Goal: Transaction & Acquisition: Purchase product/service

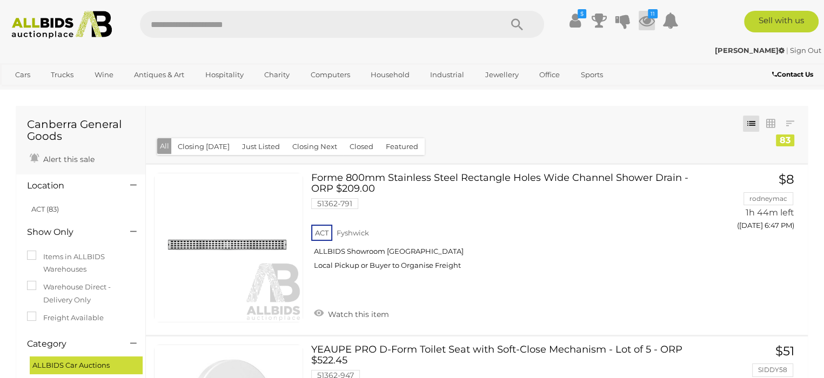
click at [648, 16] on icon "11" at bounding box center [653, 13] width 10 height 9
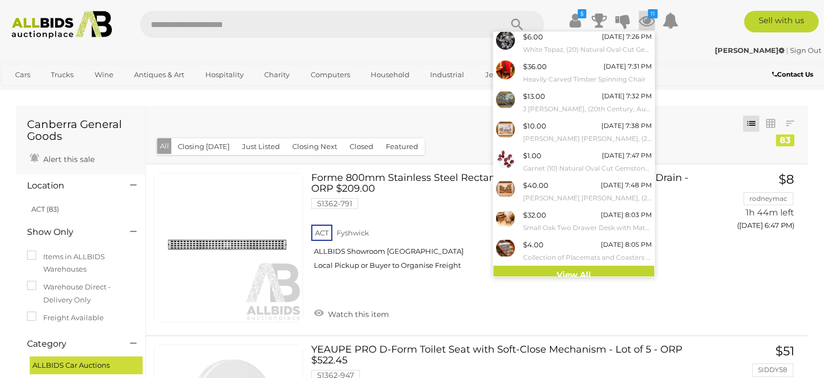
scroll to position [98, 0]
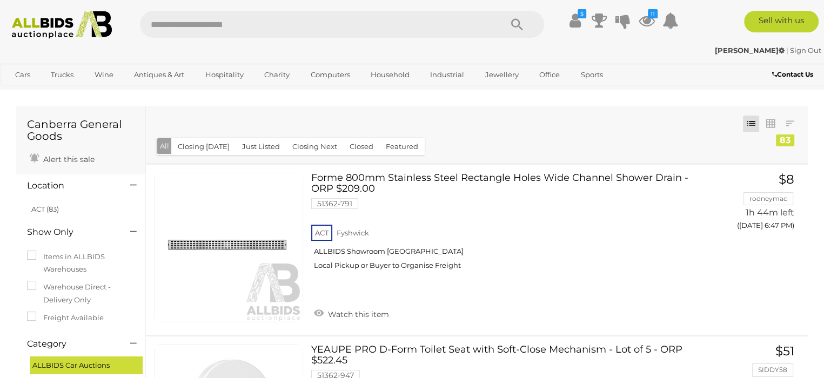
click at [169, 17] on input "text" at bounding box center [315, 24] width 351 height 27
type input "*****"
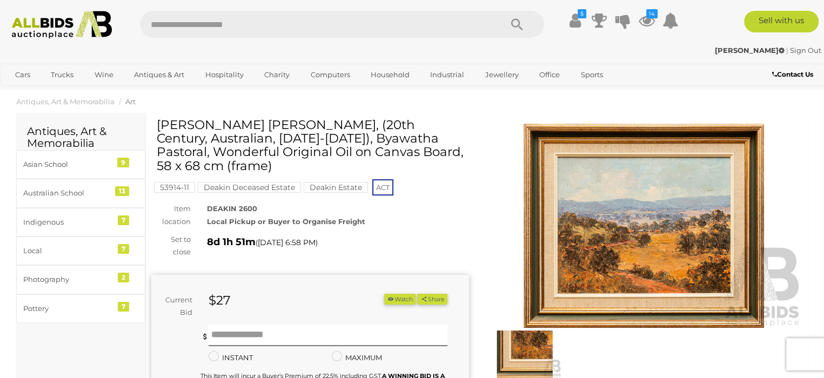
scroll to position [19, 0]
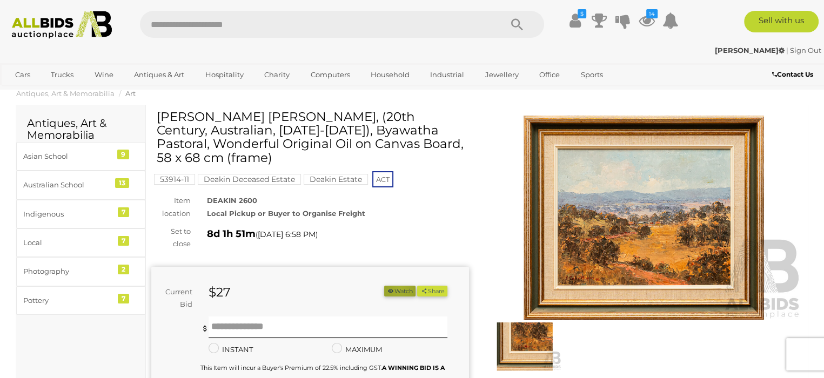
click at [395, 286] on button "Watch" at bounding box center [399, 291] width 31 height 11
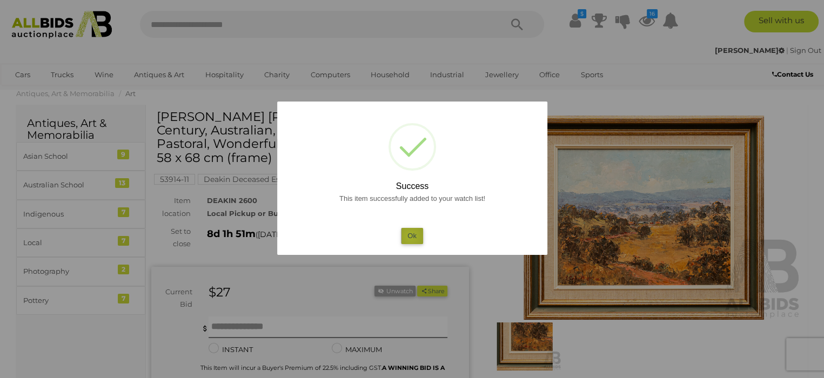
click at [410, 237] on button "Ok" at bounding box center [412, 236] width 22 height 16
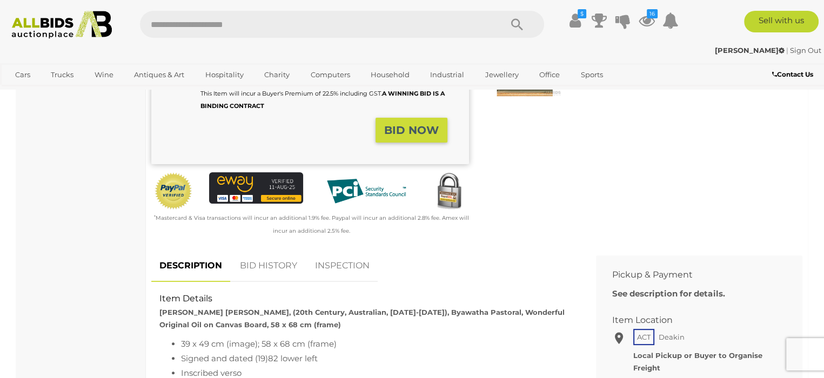
scroll to position [0, 0]
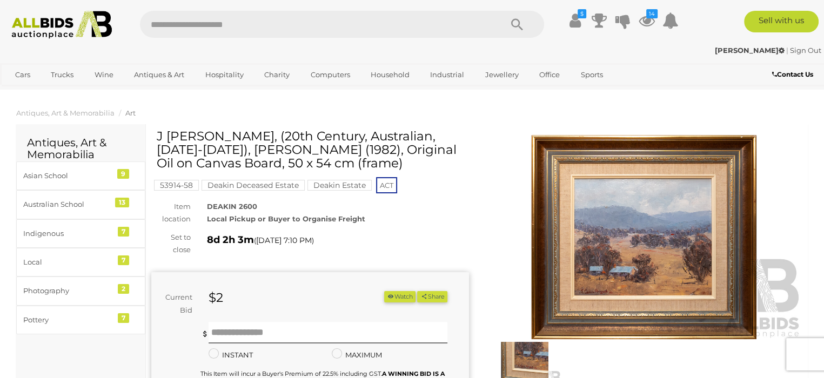
click at [399, 299] on button "Watch" at bounding box center [399, 296] width 31 height 11
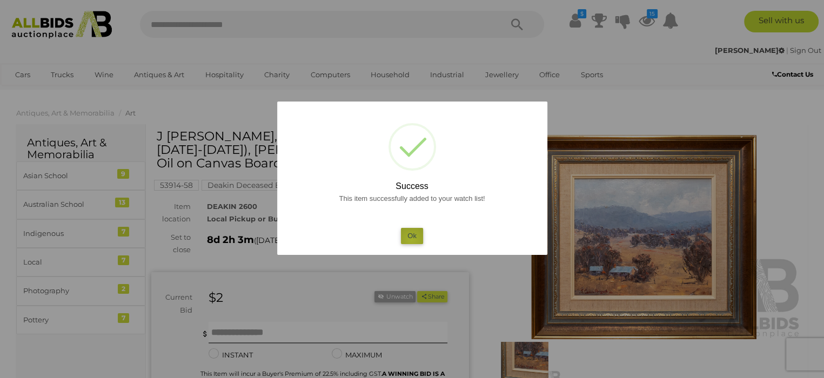
click at [412, 240] on button "Ok" at bounding box center [412, 236] width 22 height 16
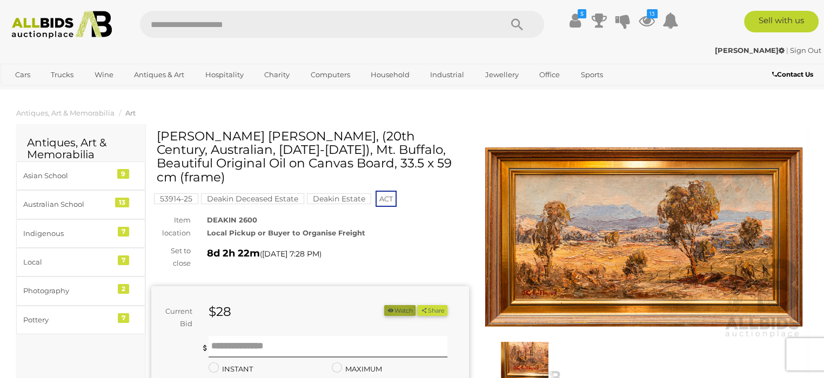
click at [394, 305] on button "Watch" at bounding box center [399, 310] width 31 height 11
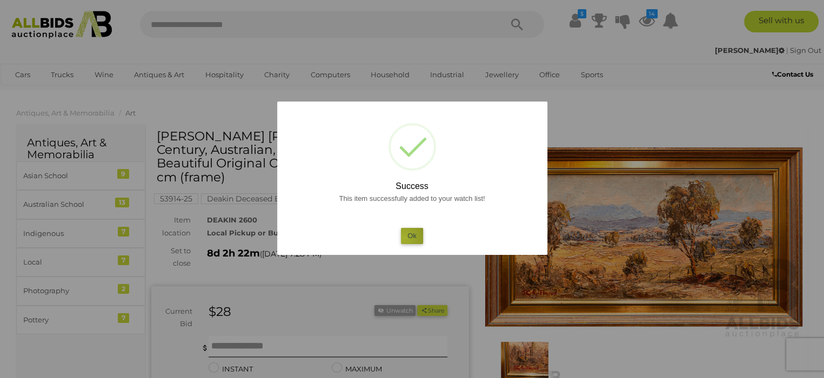
drag, startPoint x: 403, startPoint y: 238, endPoint x: 415, endPoint y: 211, distance: 30.0
click at [404, 237] on button "Ok" at bounding box center [412, 236] width 22 height 16
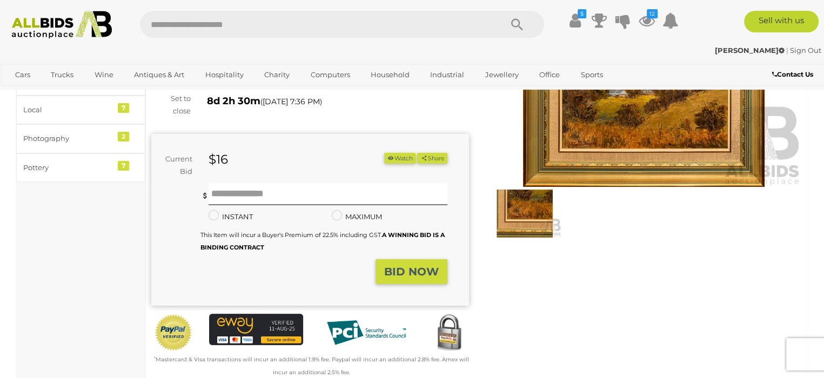
scroll to position [155, 0]
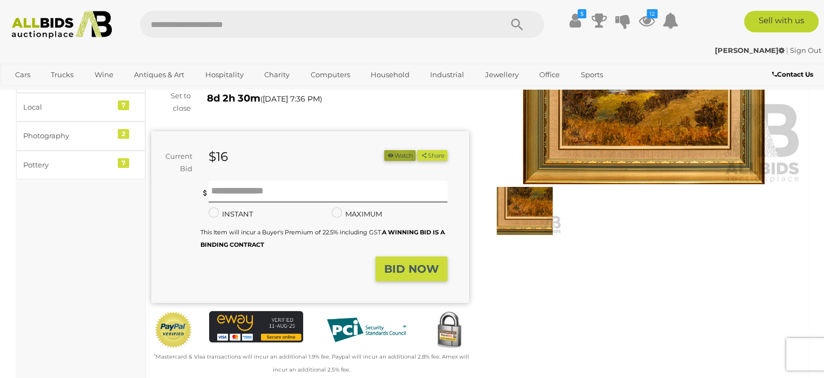
click at [396, 150] on button "Watch" at bounding box center [399, 155] width 31 height 11
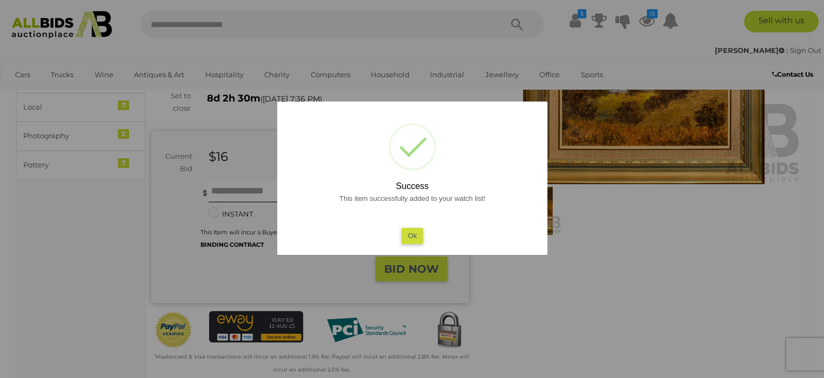
click at [412, 233] on button "Ok" at bounding box center [412, 236] width 22 height 16
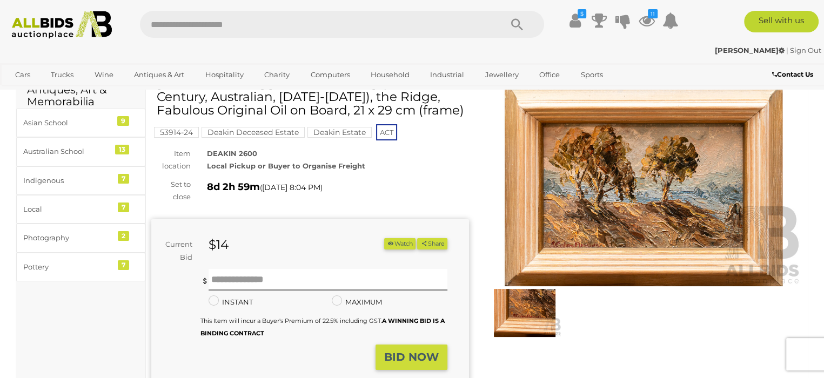
scroll to position [45, 0]
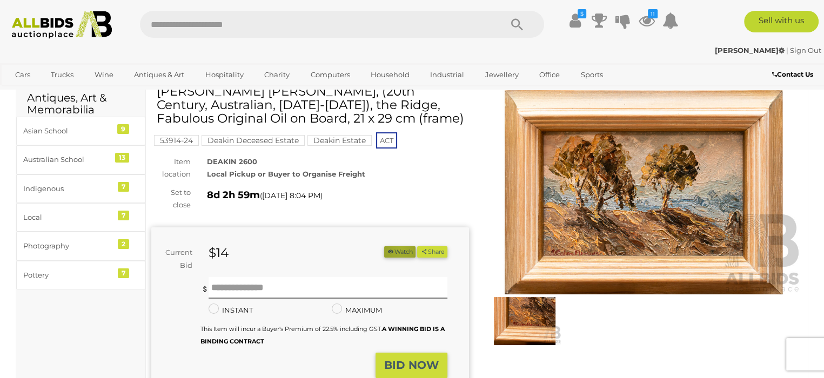
click at [395, 248] on button "Watch" at bounding box center [399, 251] width 31 height 11
